Goal: Register for event/course

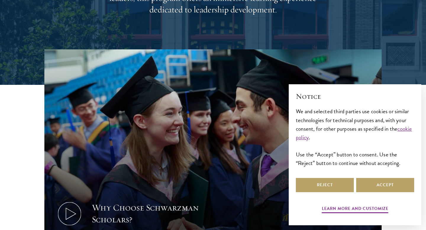
scroll to position [146, 0]
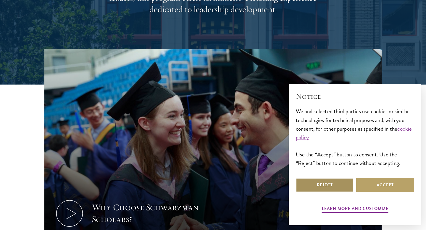
click at [317, 184] on button "Reject" at bounding box center [325, 185] width 58 height 14
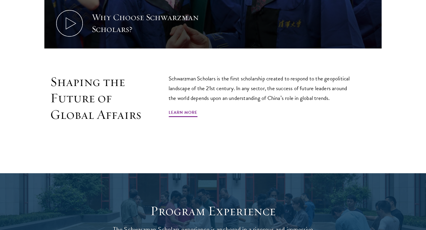
scroll to position [337, 0]
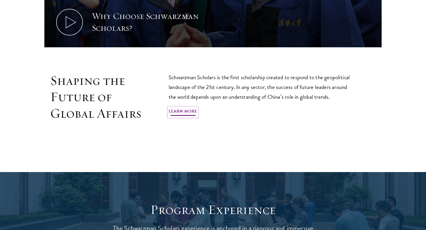
click at [178, 112] on link "Learn More" at bounding box center [183, 112] width 29 height 9
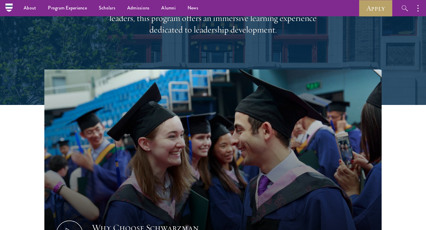
scroll to position [0, 0]
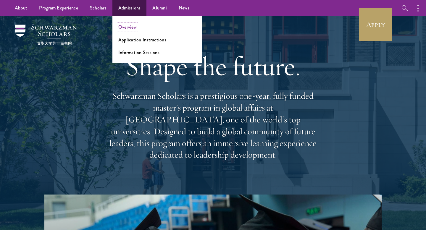
click at [125, 24] on link "Overview" at bounding box center [127, 27] width 18 height 7
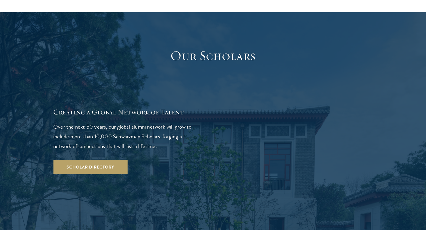
scroll to position [1007, 0]
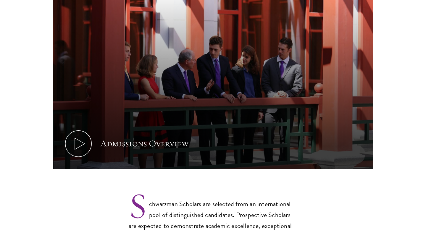
scroll to position [377, 0]
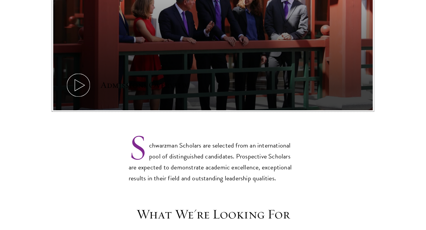
click at [78, 72] on icon at bounding box center [78, 85] width 27 height 27
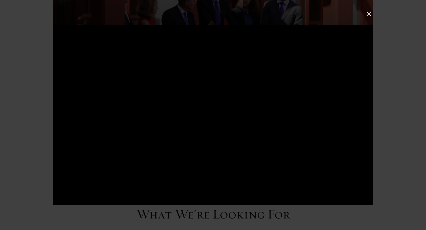
click at [368, 16] on button at bounding box center [369, 14] width 8 height 8
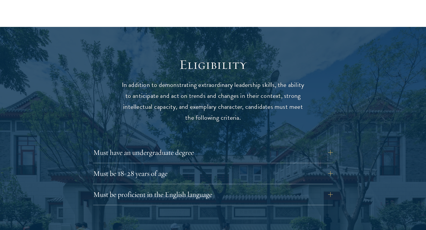
scroll to position [736, 0]
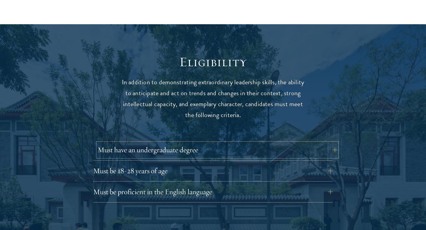
click at [317, 143] on button "Must have an undergraduate degree" at bounding box center [218, 150] width 240 height 14
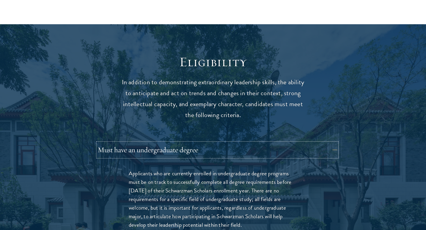
click at [317, 143] on button "Must have an undergraduate degree" at bounding box center [218, 150] width 240 height 14
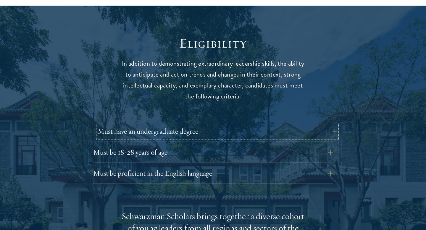
scroll to position [758, 0]
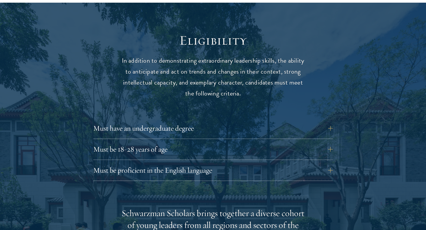
click at [309, 124] on div "Must have an undergraduate degree Applicants who are currently enrolled in unde…" at bounding box center [213, 130] width 240 height 18
click at [308, 121] on button "Must have an undergraduate degree" at bounding box center [218, 128] width 240 height 14
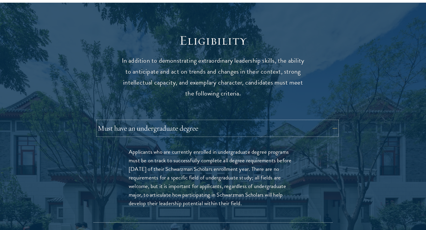
click at [306, 121] on button "Must have an undergraduate degree" at bounding box center [218, 128] width 240 height 14
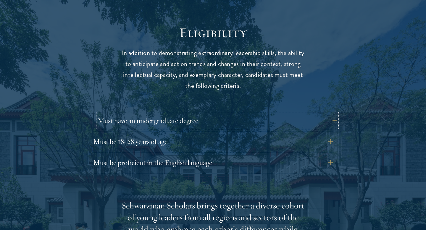
scroll to position [768, 0]
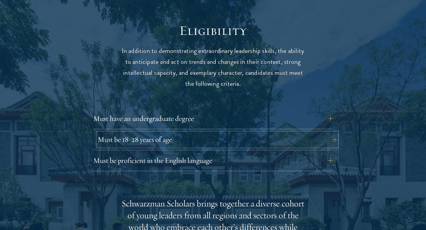
click at [283, 133] on button "Must be 18-28 years of age" at bounding box center [218, 140] width 240 height 14
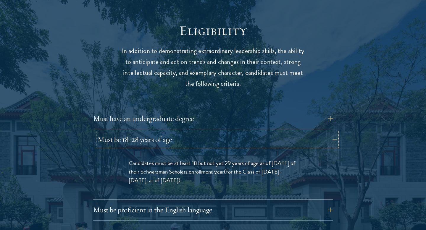
click at [283, 133] on button "Must be 18-28 years of age" at bounding box center [218, 140] width 240 height 14
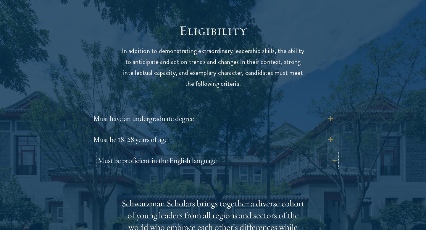
click at [256, 154] on button "Must be proficient in the English language" at bounding box center [218, 161] width 240 height 14
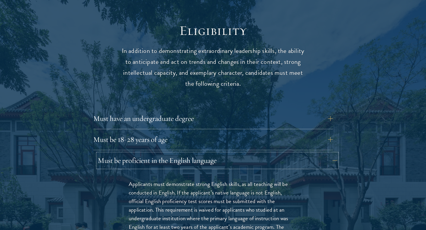
click at [256, 154] on button "Must be proficient in the English language" at bounding box center [218, 161] width 240 height 14
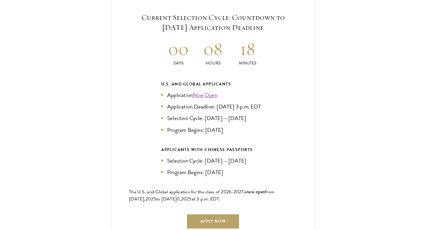
scroll to position [1291, 0]
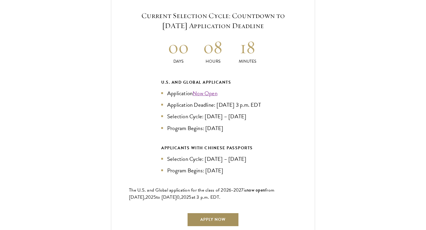
click at [215, 213] on link "Apply Now" at bounding box center [213, 220] width 52 height 14
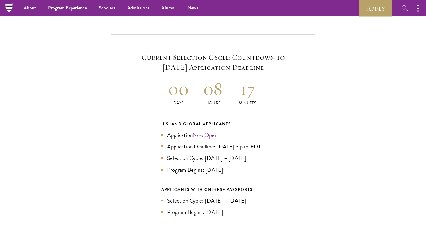
scroll to position [1246, 0]
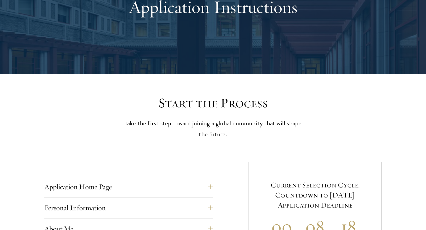
scroll to position [163, 0]
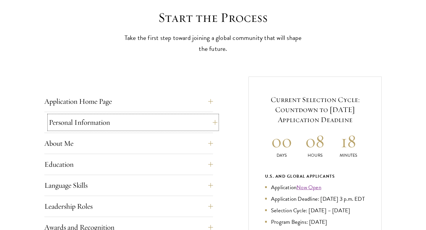
click at [103, 115] on button "Personal Information" at bounding box center [133, 122] width 169 height 14
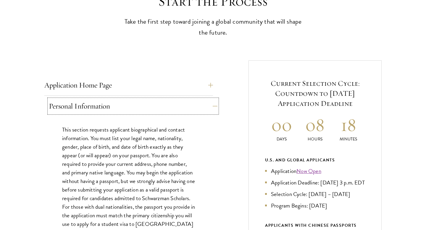
scroll to position [179, 0]
click at [97, 88] on button "Application Home Page" at bounding box center [133, 85] width 169 height 14
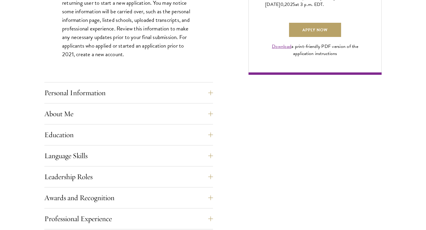
scroll to position [458, 0]
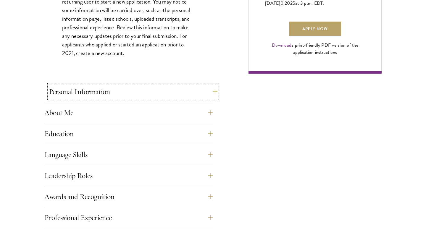
click at [96, 88] on button "Personal Information" at bounding box center [133, 92] width 169 height 14
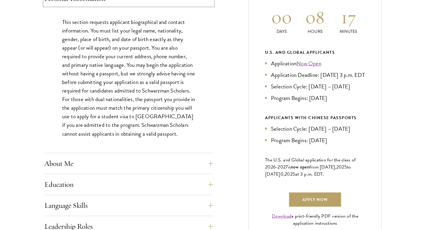
scroll to position [288, 0]
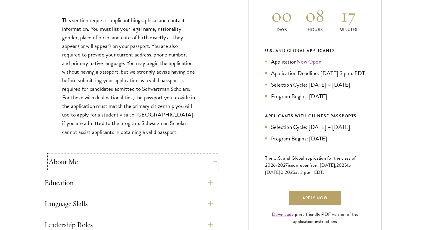
click at [65, 161] on button "About Me" at bounding box center [133, 162] width 169 height 14
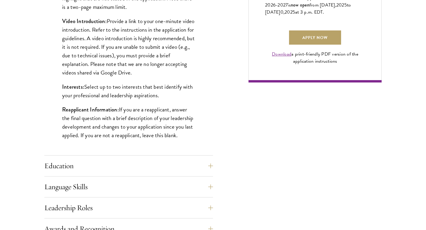
scroll to position [450, 0]
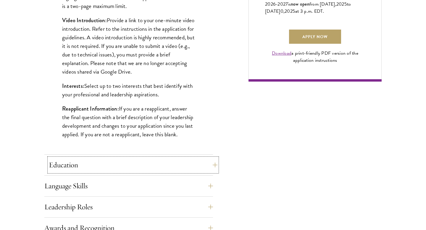
click at [53, 160] on button "Education" at bounding box center [133, 165] width 169 height 14
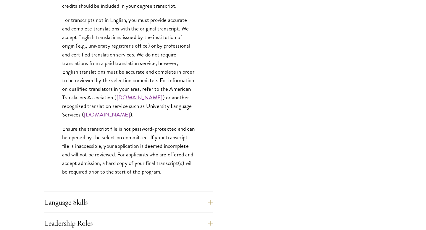
scroll to position [909, 0]
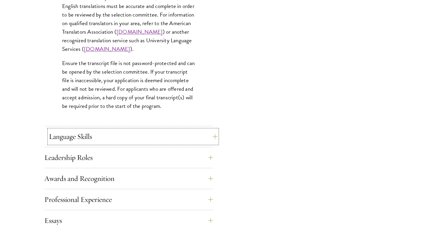
click at [78, 132] on button "Language Skills" at bounding box center [133, 137] width 169 height 14
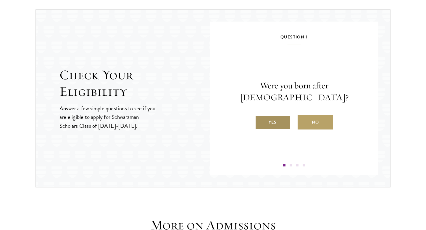
click at [281, 115] on label "Yes" at bounding box center [273, 122] width 36 height 14
click at [260, 116] on input "Yes" at bounding box center [257, 118] width 5 height 5
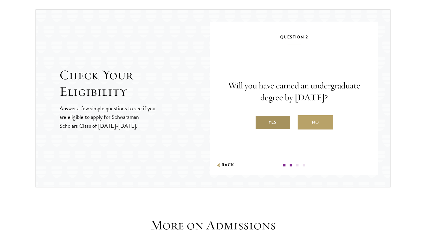
click at [275, 124] on label "Yes" at bounding box center [273, 122] width 36 height 14
click at [260, 121] on input "Yes" at bounding box center [257, 118] width 5 height 5
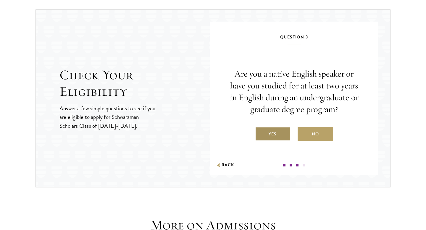
click at [270, 137] on label "Yes" at bounding box center [273, 134] width 36 height 14
click at [260, 133] on input "Yes" at bounding box center [257, 130] width 5 height 5
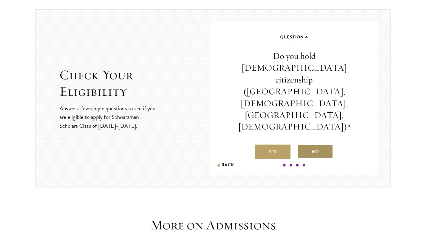
click at [323, 145] on label "No" at bounding box center [316, 152] width 36 height 14
click at [303, 146] on input "No" at bounding box center [300, 148] width 5 height 5
